Goal: Transaction & Acquisition: Book appointment/travel/reservation

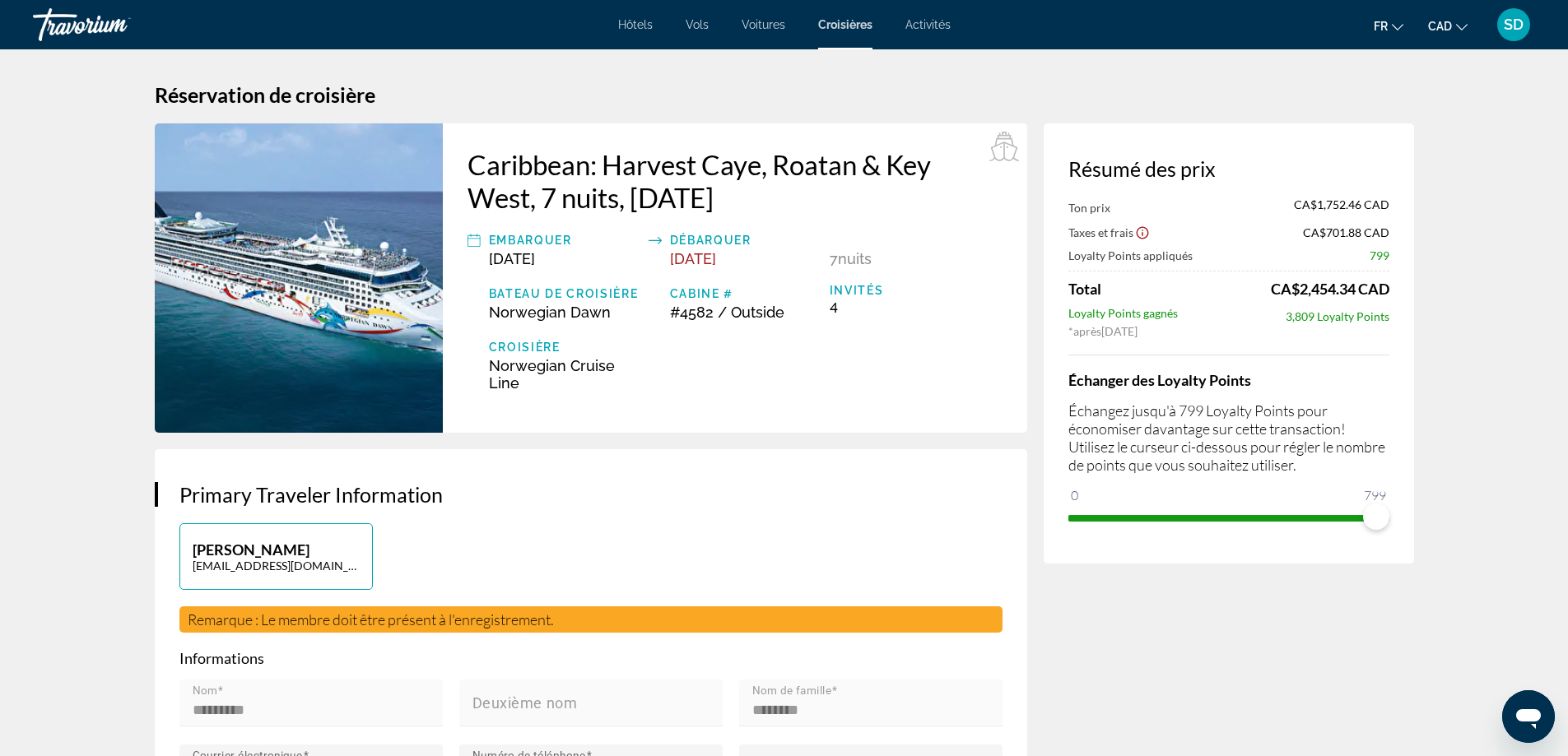
click at [982, 156] on h2 "Caribbean: Harvest Caye, Roatan & Key West, 7 nuits, [DATE]" at bounding box center [735, 181] width 535 height 66
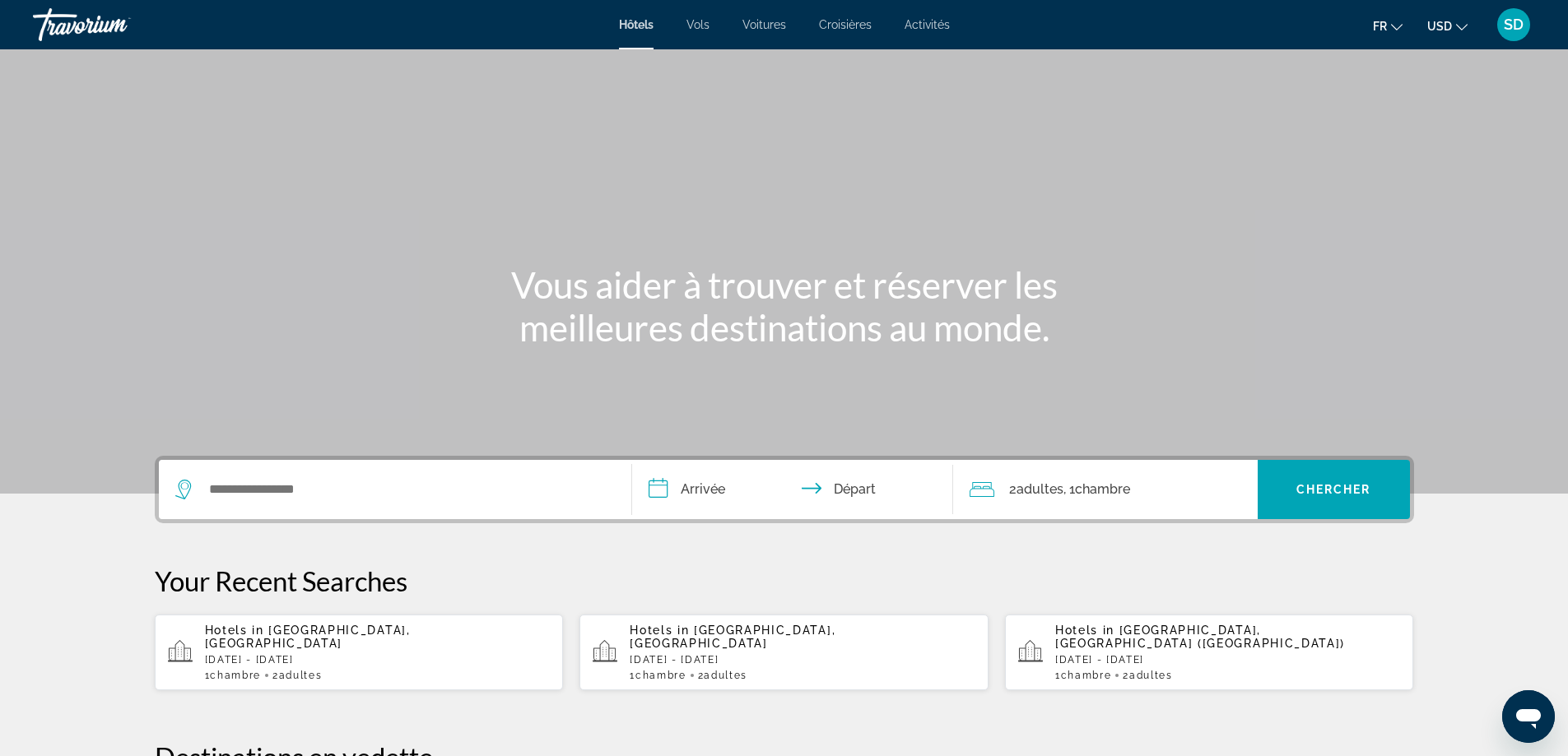
click at [708, 22] on span "Vols" at bounding box center [698, 25] width 23 height 13
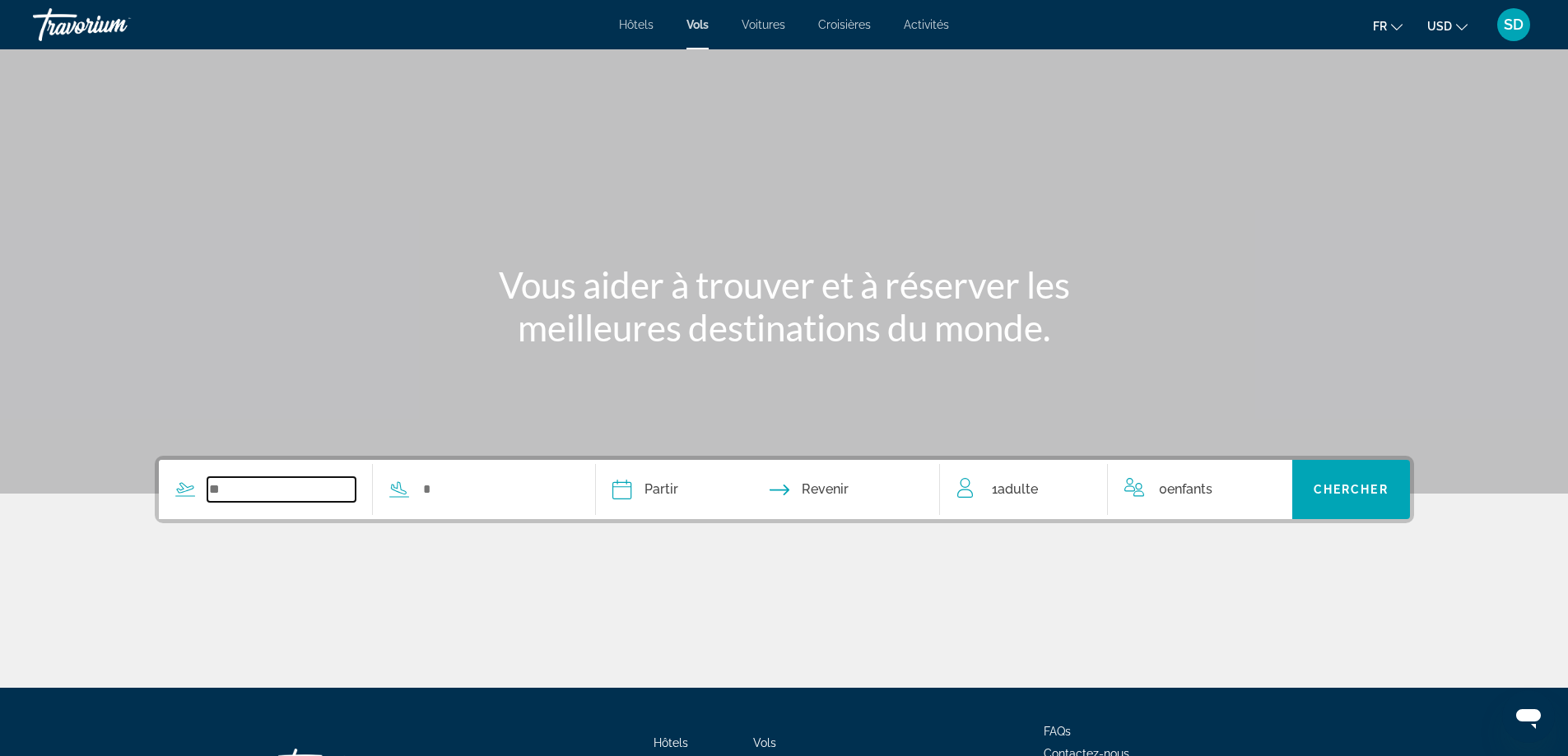
click at [289, 491] on input "Search widget" at bounding box center [281, 490] width 149 height 25
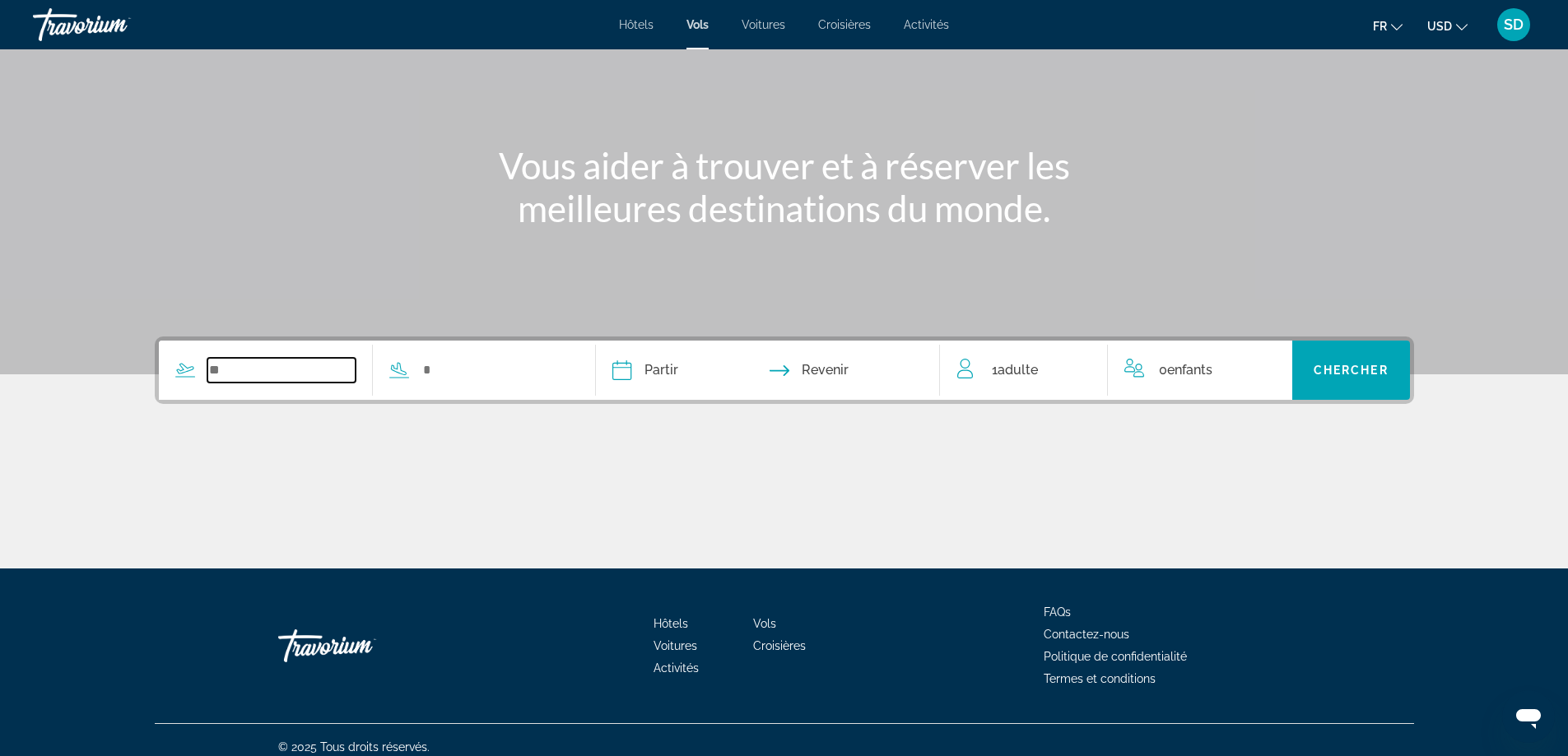
scroll to position [134, 0]
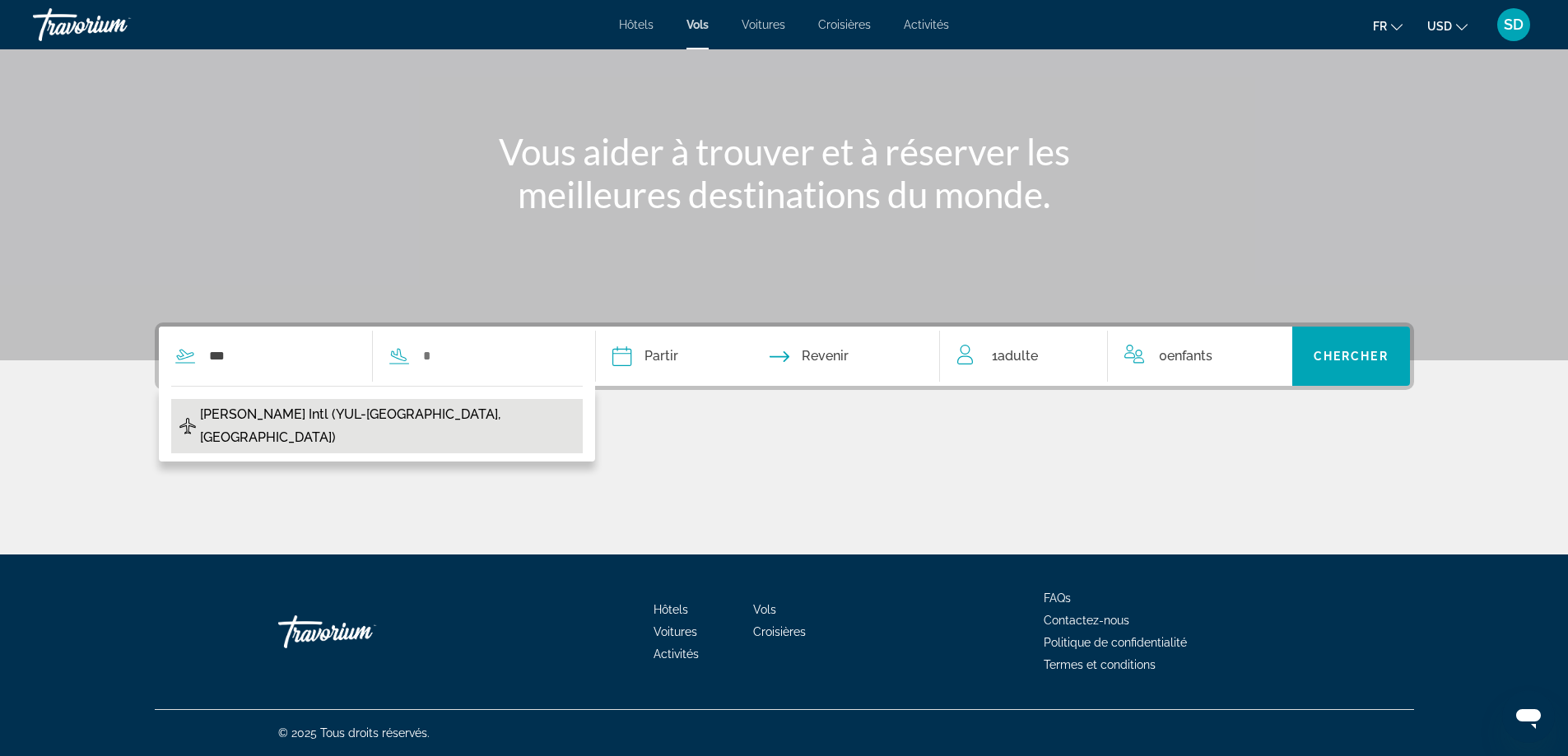
click at [357, 416] on span "Pierre Elliott Trudeau Intl (YUL-Montreal, CA)" at bounding box center [388, 426] width 374 height 46
type input "**********"
